Goal: Task Accomplishment & Management: Use online tool/utility

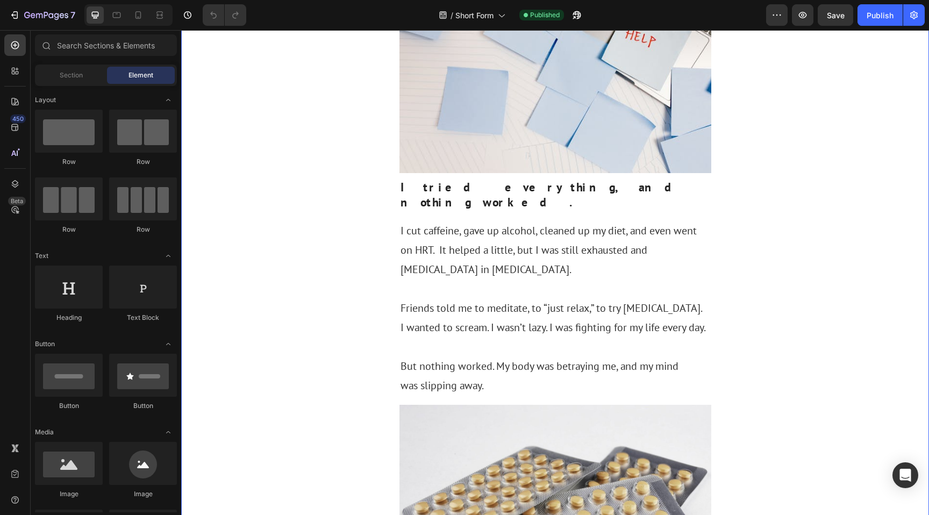
scroll to position [603, 0]
click at [141, 17] on icon at bounding box center [138, 15] width 11 height 11
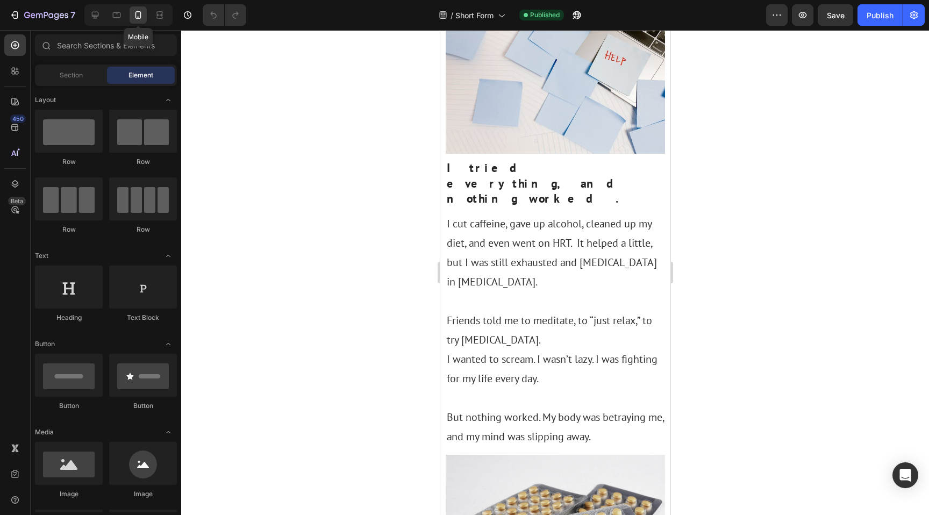
scroll to position [630, 0]
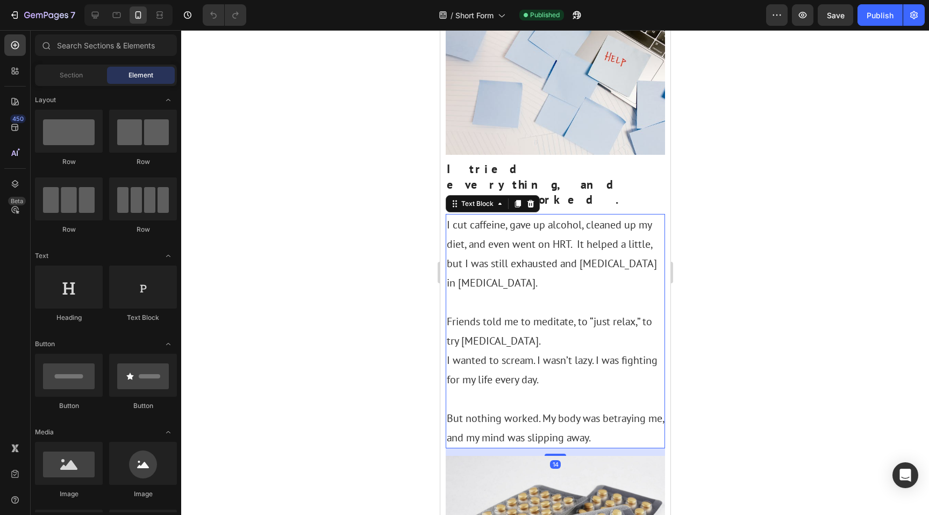
click at [470, 350] on p "I wanted to scream. I wasn’t lazy. I was fighting for my life every day." at bounding box center [554, 379] width 217 height 58
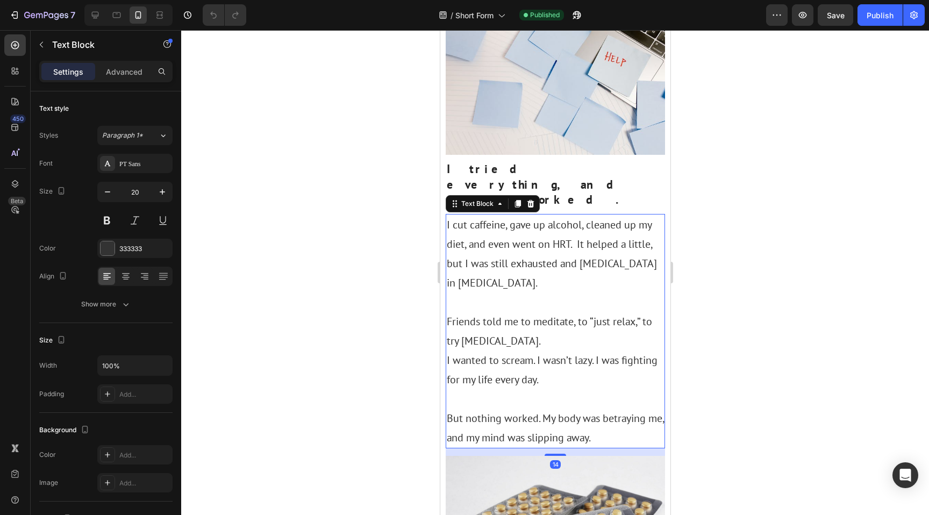
click at [456, 350] on p "I wanted to scream. I wasn’t lazy. I was fighting for my life every day." at bounding box center [554, 379] width 217 height 58
click at [446, 350] on p "I wanted to scream. I wasn’t lazy. I was fighting for my life every day." at bounding box center [554, 379] width 217 height 58
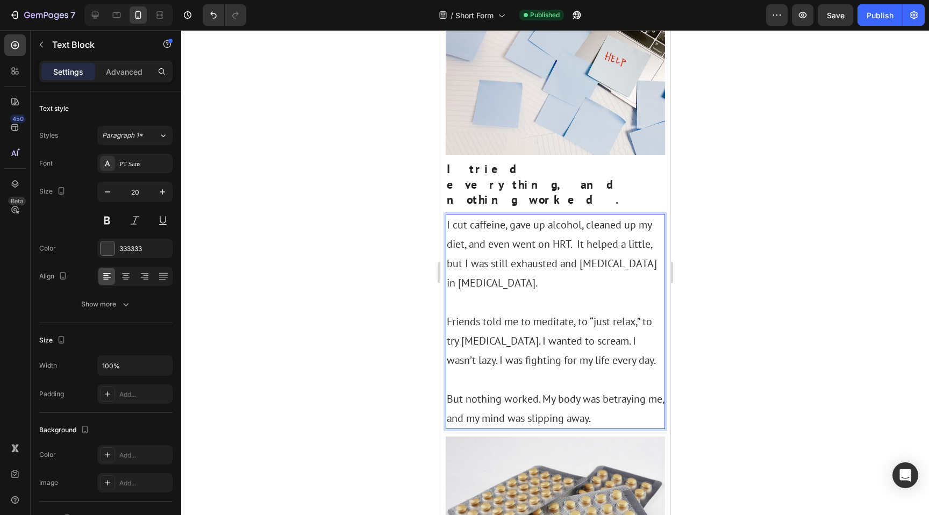
click at [502, 389] on p "But nothing worked. My body was betraying me, and my mind was slipping away." at bounding box center [554, 408] width 217 height 39
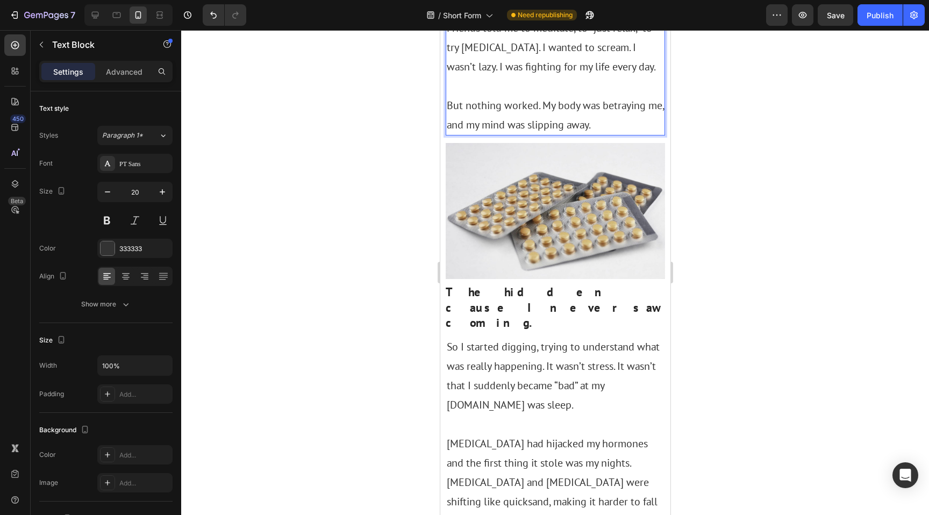
scroll to position [889, 0]
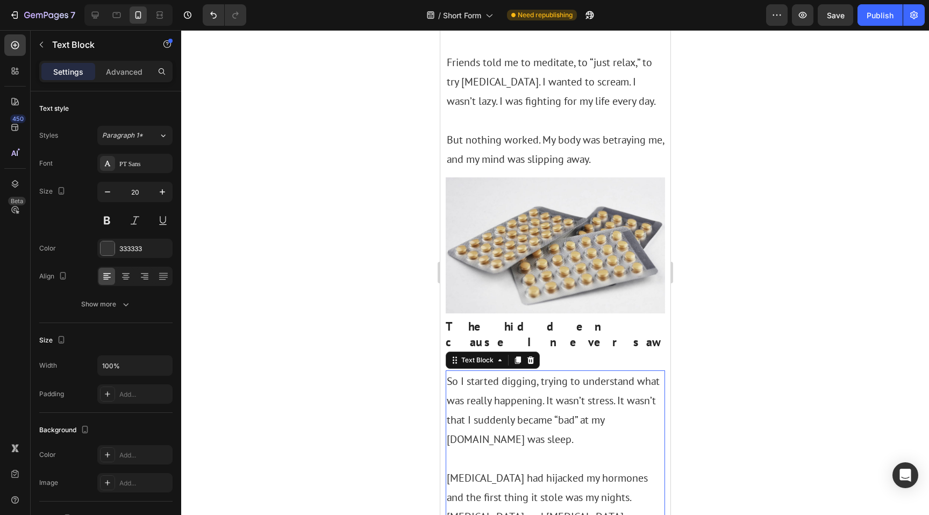
click at [633, 371] on p "So I started digging, trying to understand what was really happening. It wasn’t…" at bounding box center [554, 419] width 217 height 97
click at [631, 371] on p "So I started digging, trying to understand what was really happening. It wasn’t…" at bounding box center [554, 419] width 217 height 97
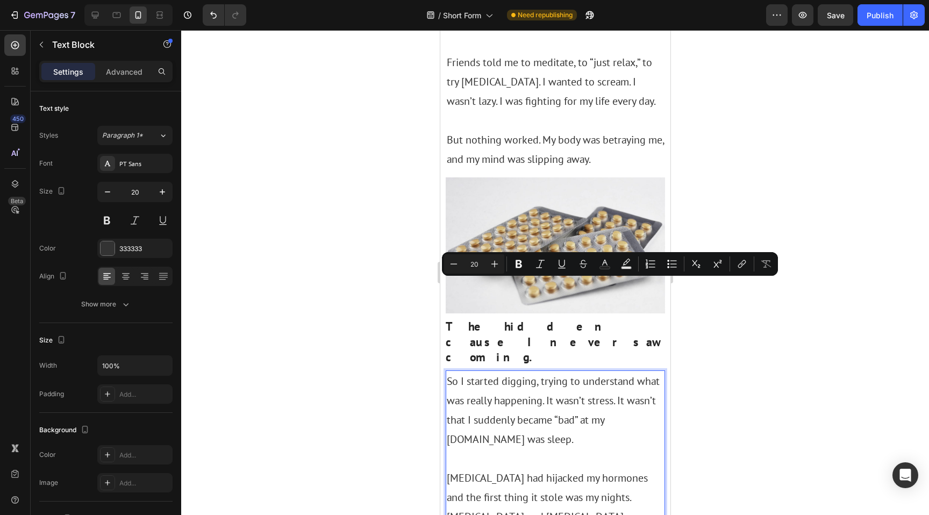
click at [625, 371] on p "So I started digging, trying to understand what was really happening. It wasn’t…" at bounding box center [554, 419] width 217 height 97
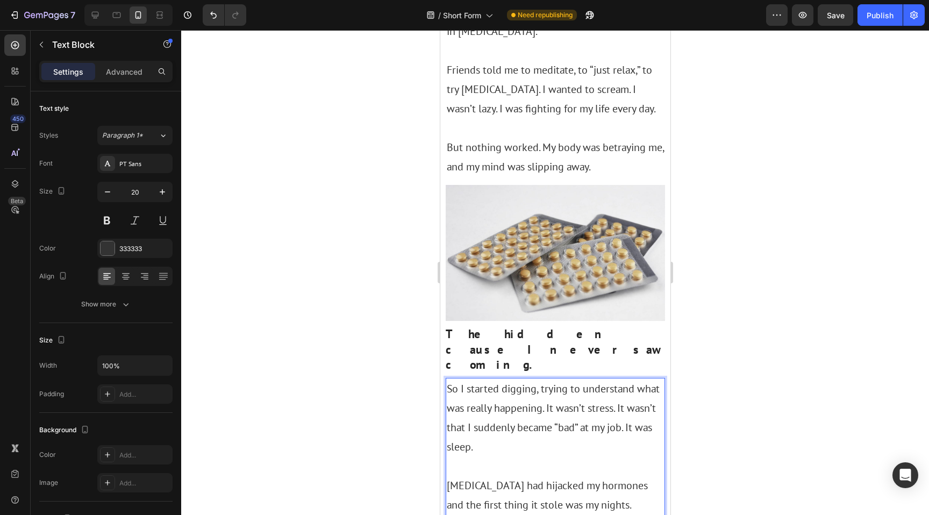
scroll to position [747, 0]
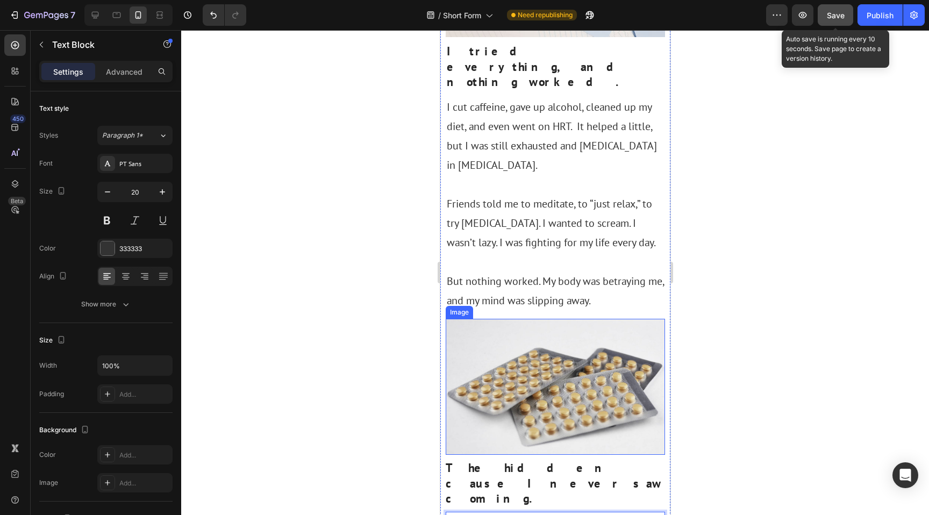
click at [832, 20] on button "Save" at bounding box center [834, 14] width 35 height 21
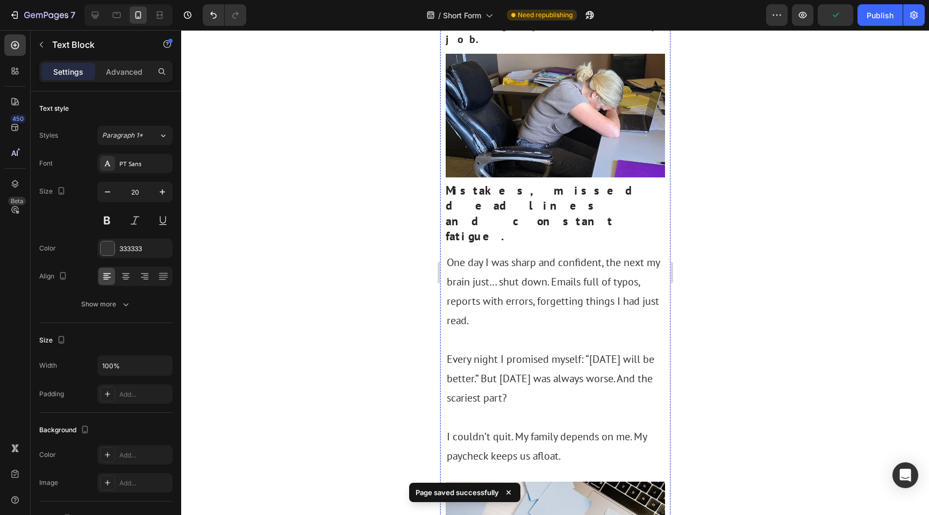
scroll to position [0, 0]
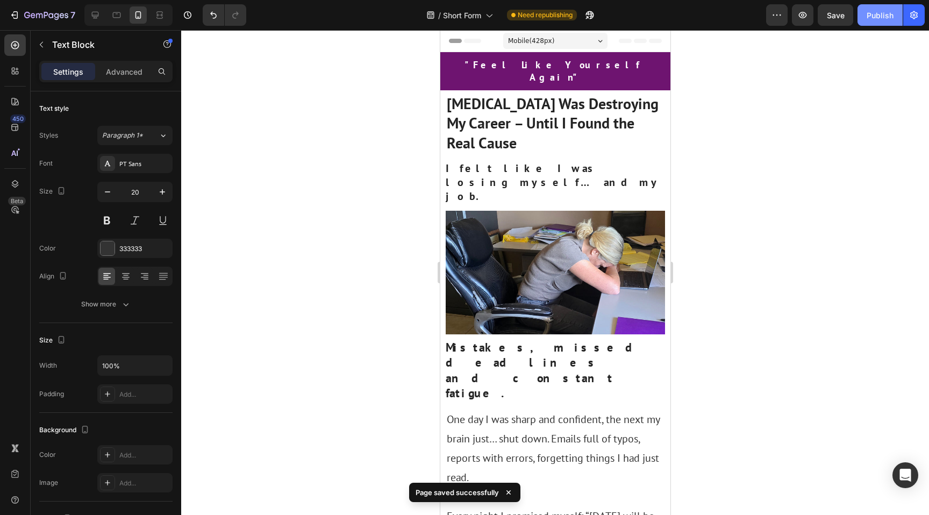
click at [876, 19] on div "Publish" at bounding box center [879, 15] width 27 height 11
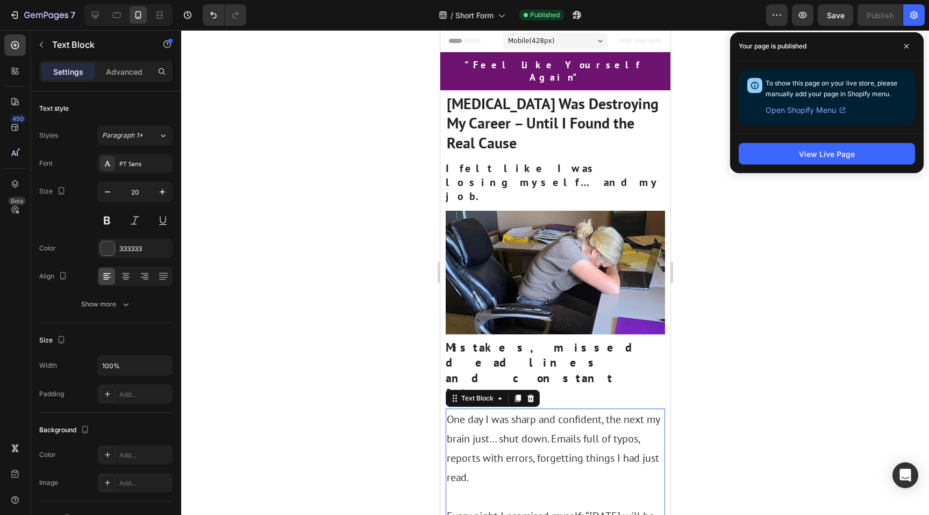
click at [562, 409] on p "One day I was sharp and confident, the next my brain just… shut down. Emails fu…" at bounding box center [554, 457] width 217 height 97
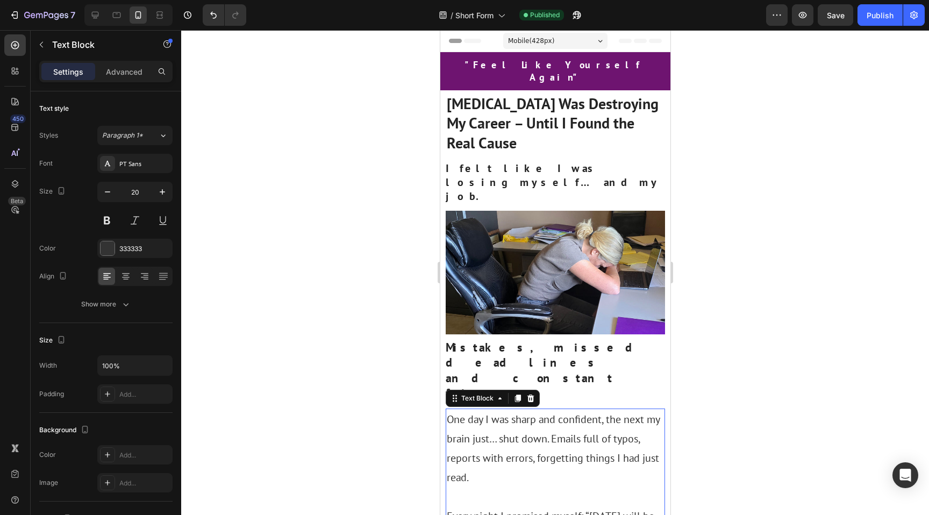
click at [562, 409] on p "One day I was sharp and confident, the next my brain just… shut down. Emails fu…" at bounding box center [554, 457] width 217 height 97
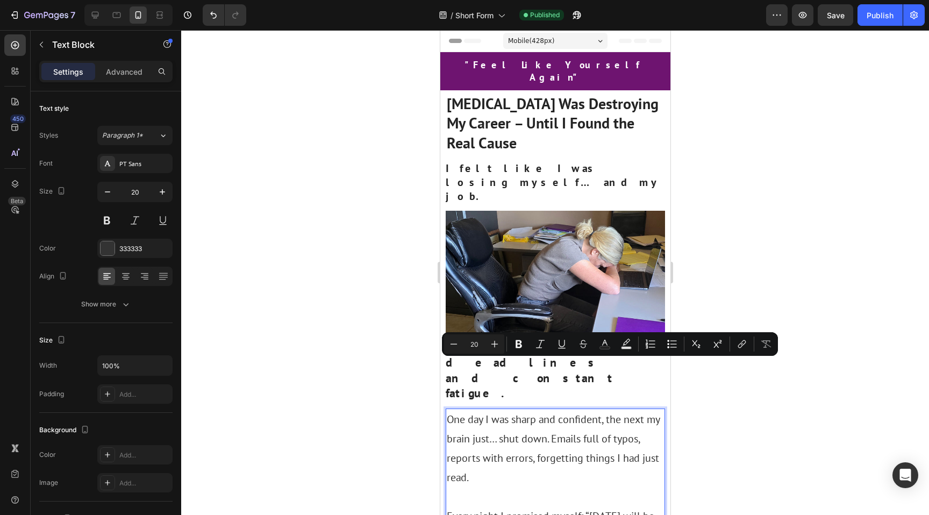
click at [548, 409] on p "One day I was sharp and confident, the next my brain just… shut down. Emails fu…" at bounding box center [554, 457] width 217 height 97
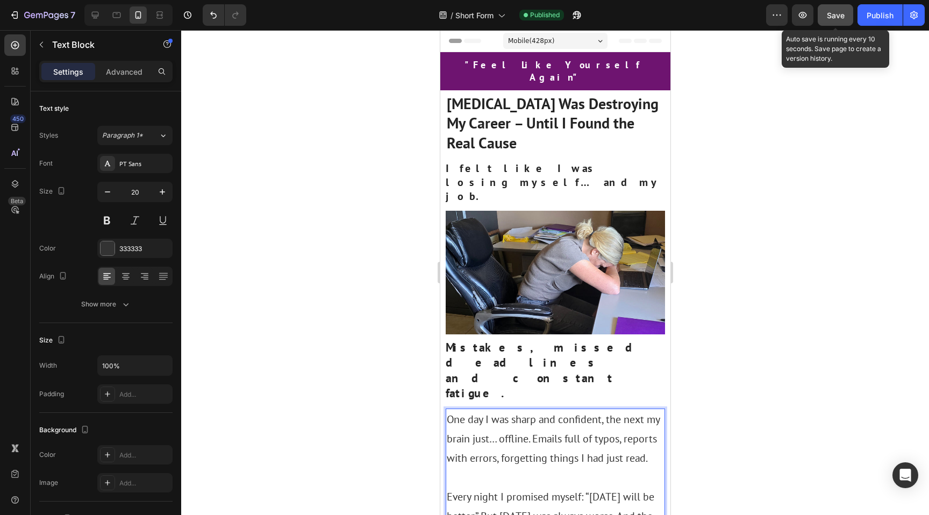
click at [830, 18] on span "Save" at bounding box center [835, 15] width 18 height 9
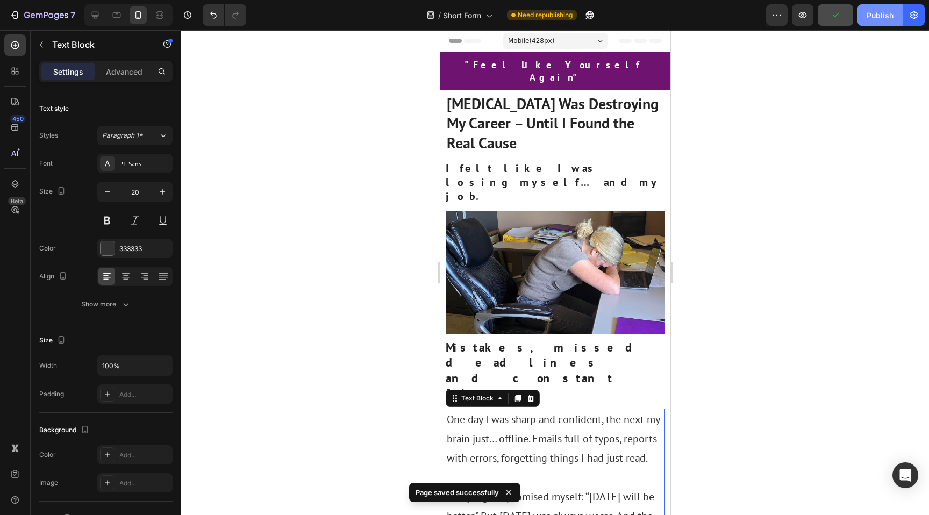
click at [872, 20] on div "Publish" at bounding box center [879, 15] width 27 height 11
